Goal: Download file/media

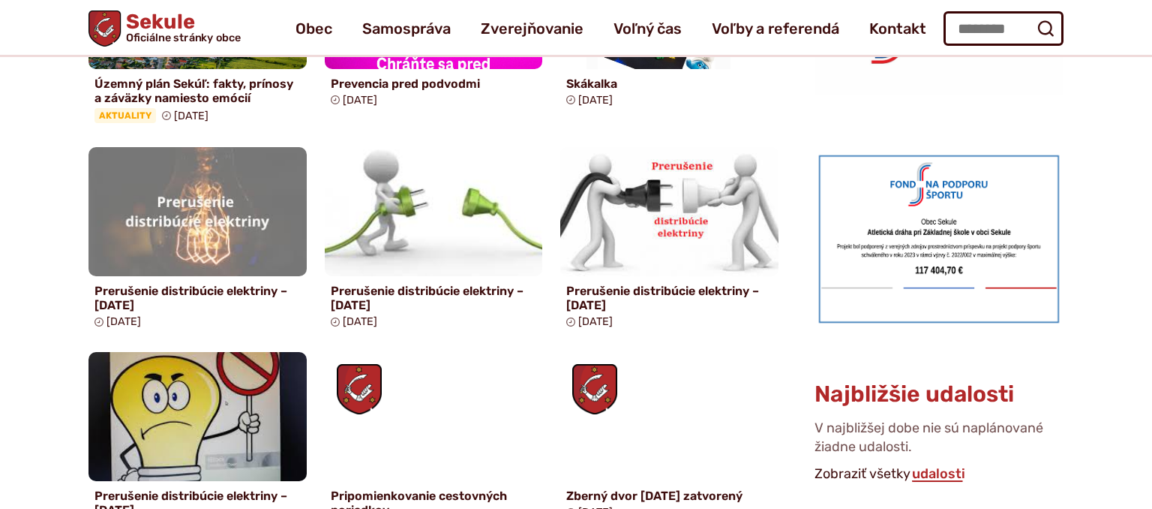
scroll to position [396, 0]
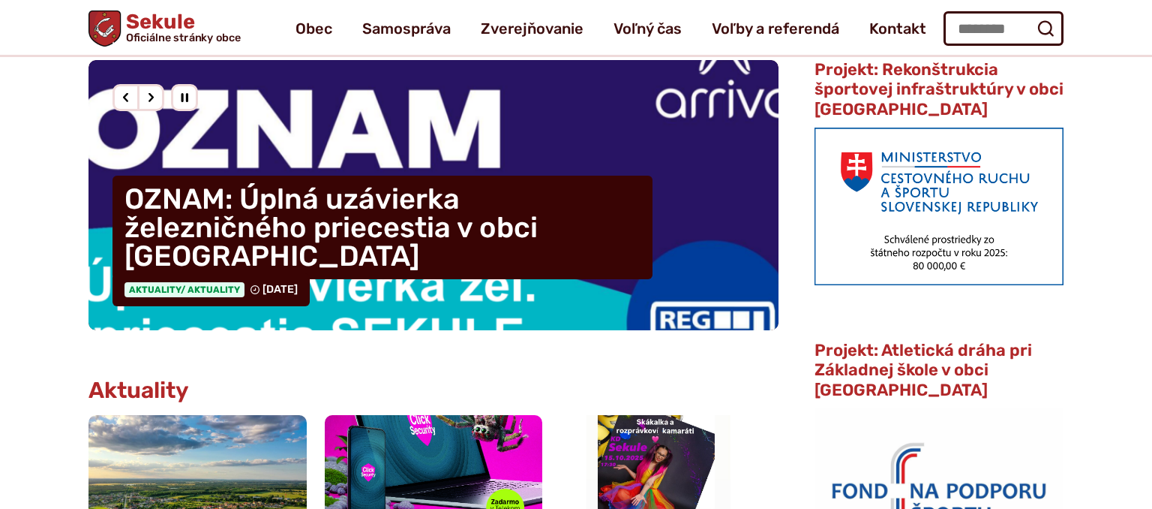
click at [325, 251] on h4 "OZNAM: Úplná uzávierka železničného priecestia v obci [GEOGRAPHIC_DATA]" at bounding box center [383, 228] width 540 height 104
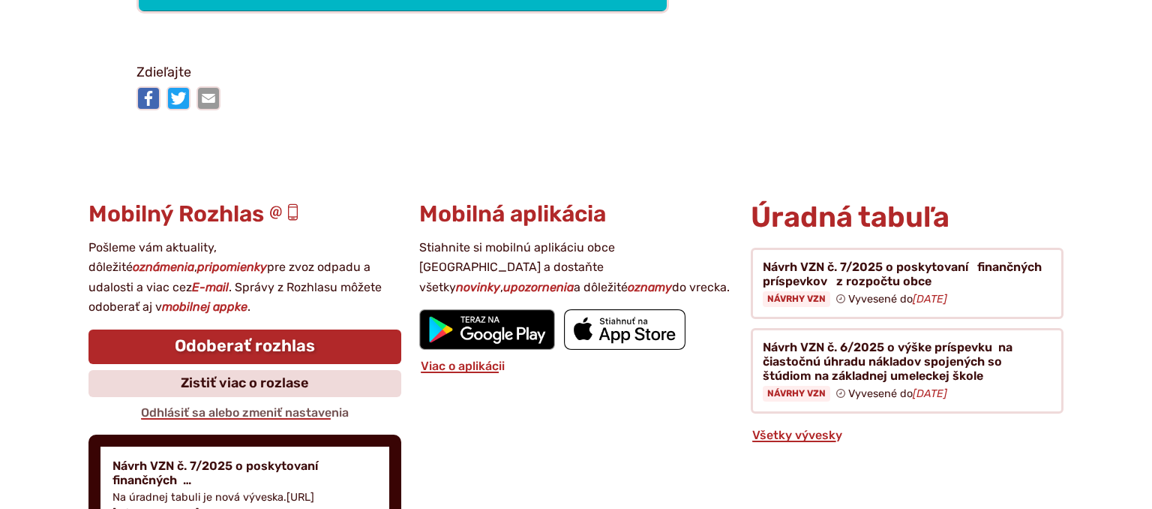
scroll to position [1901, 0]
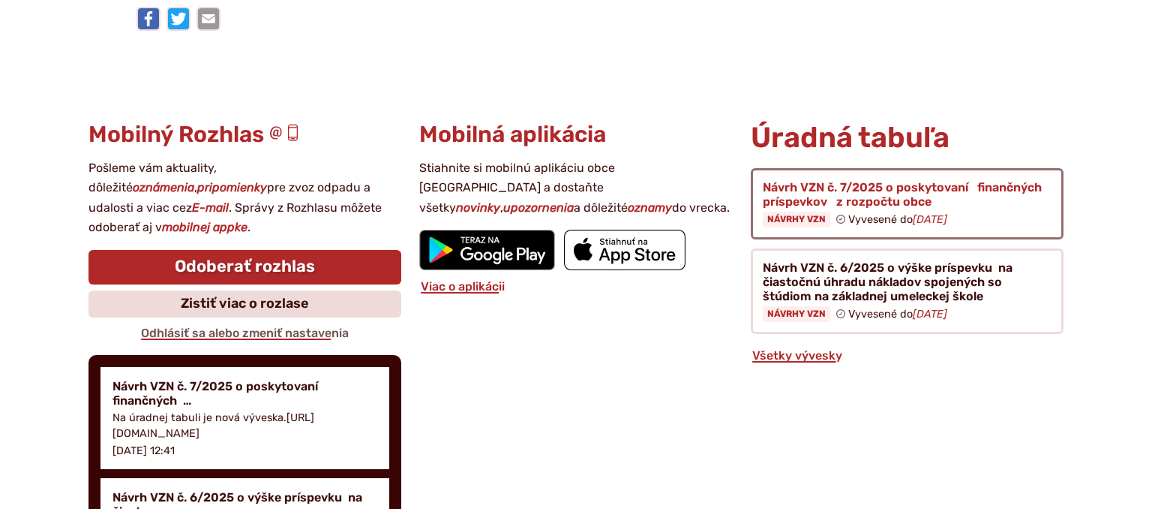
click at [884, 186] on figure at bounding box center [907, 203] width 313 height 71
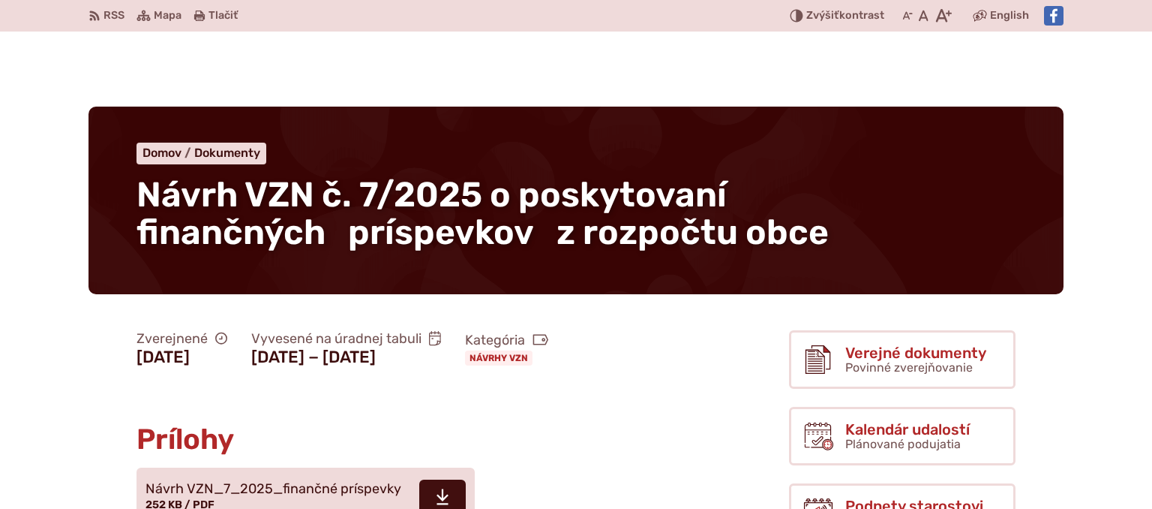
scroll to position [317, 0]
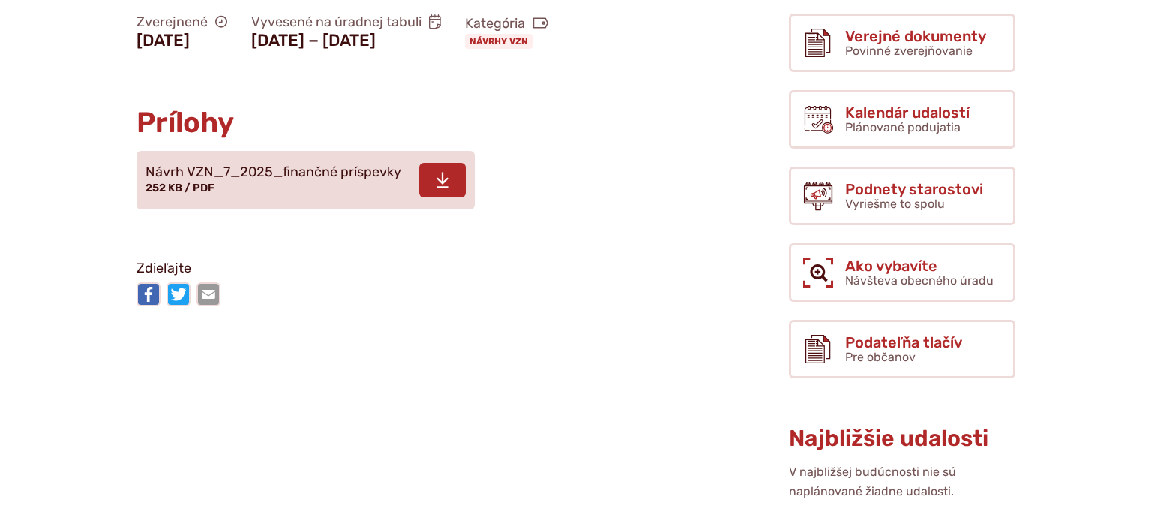
click at [438, 182] on icon at bounding box center [443, 180] width 14 height 18
